Goal: Task Accomplishment & Management: Use online tool/utility

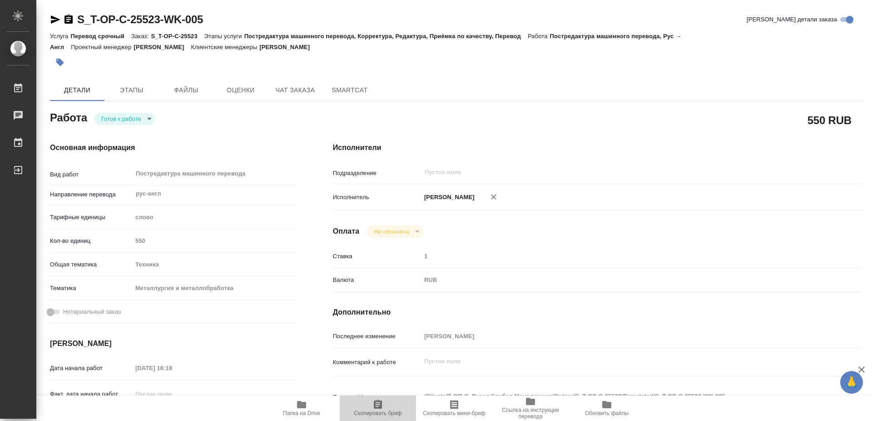
click at [371, 409] on span "Скопировать бриф" at bounding box center [377, 407] width 65 height 17
click at [299, 406] on icon "button" at bounding box center [301, 404] width 9 height 7
click at [380, 412] on span "Скопировать бриф" at bounding box center [378, 413] width 48 height 6
